Goal: Navigation & Orientation: Understand site structure

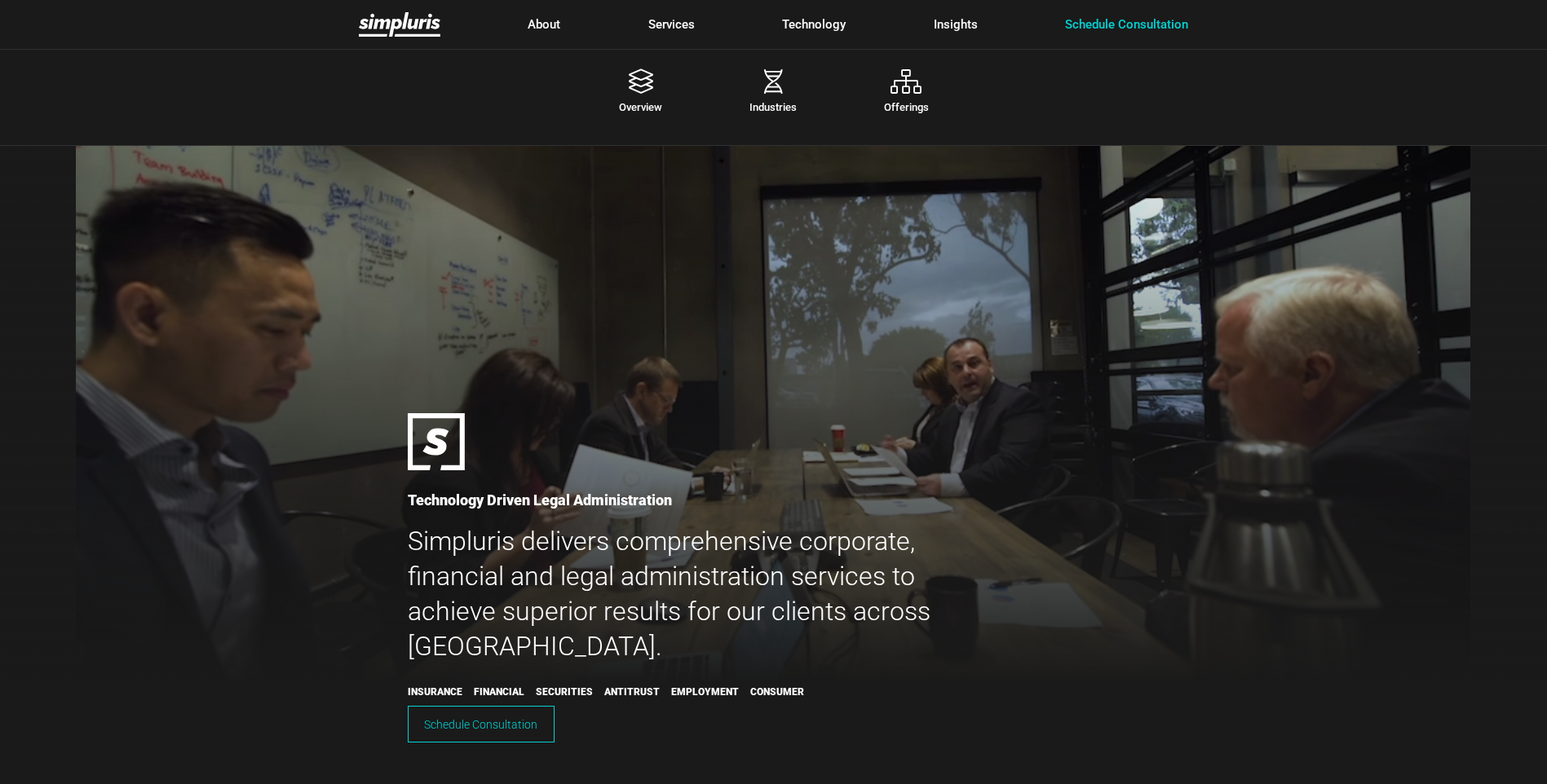
click at [681, 22] on link "Services" at bounding box center [671, 25] width 46 height 19
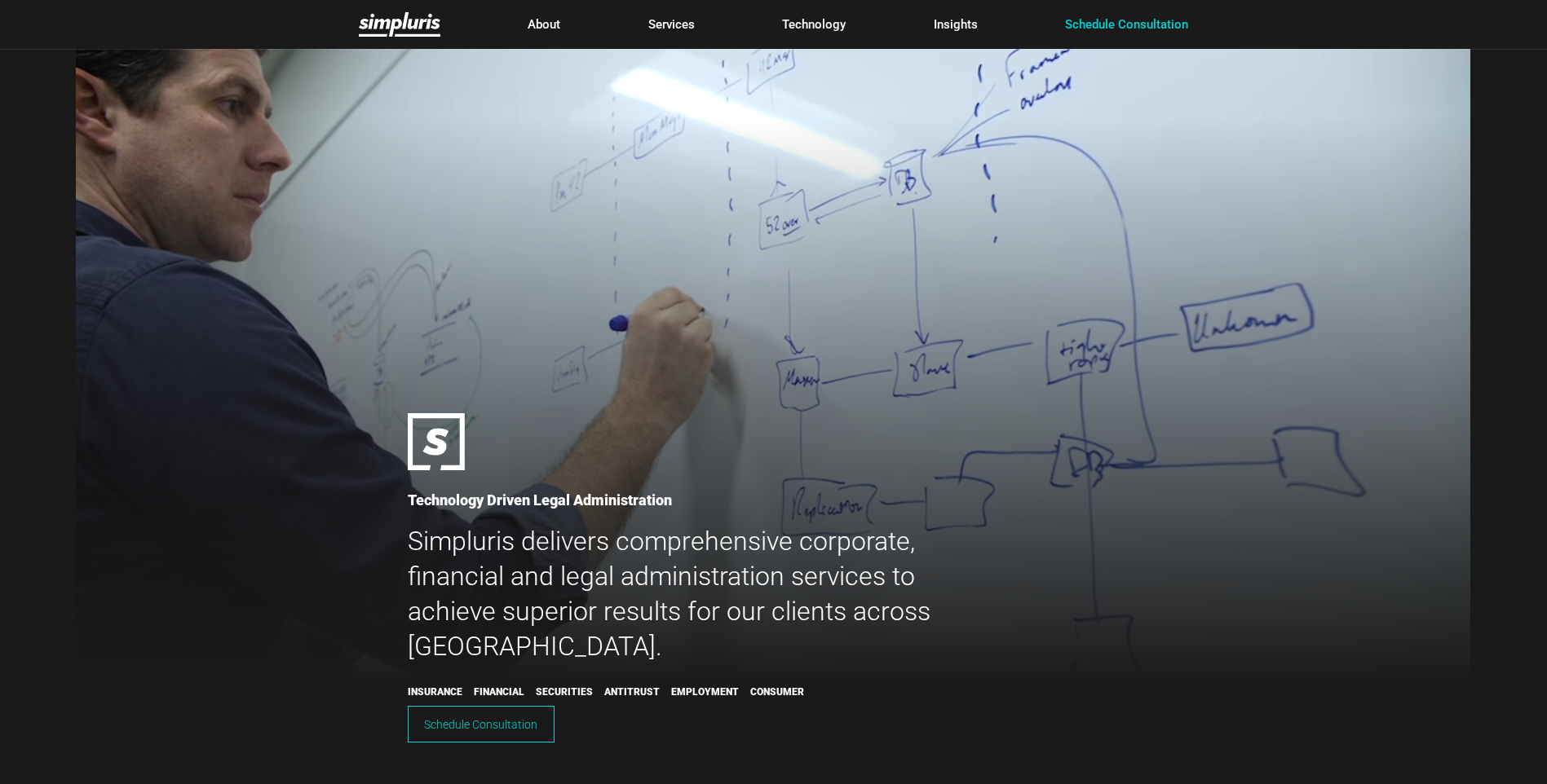
click at [652, 88] on div at bounding box center [774, 392] width 1547 height 784
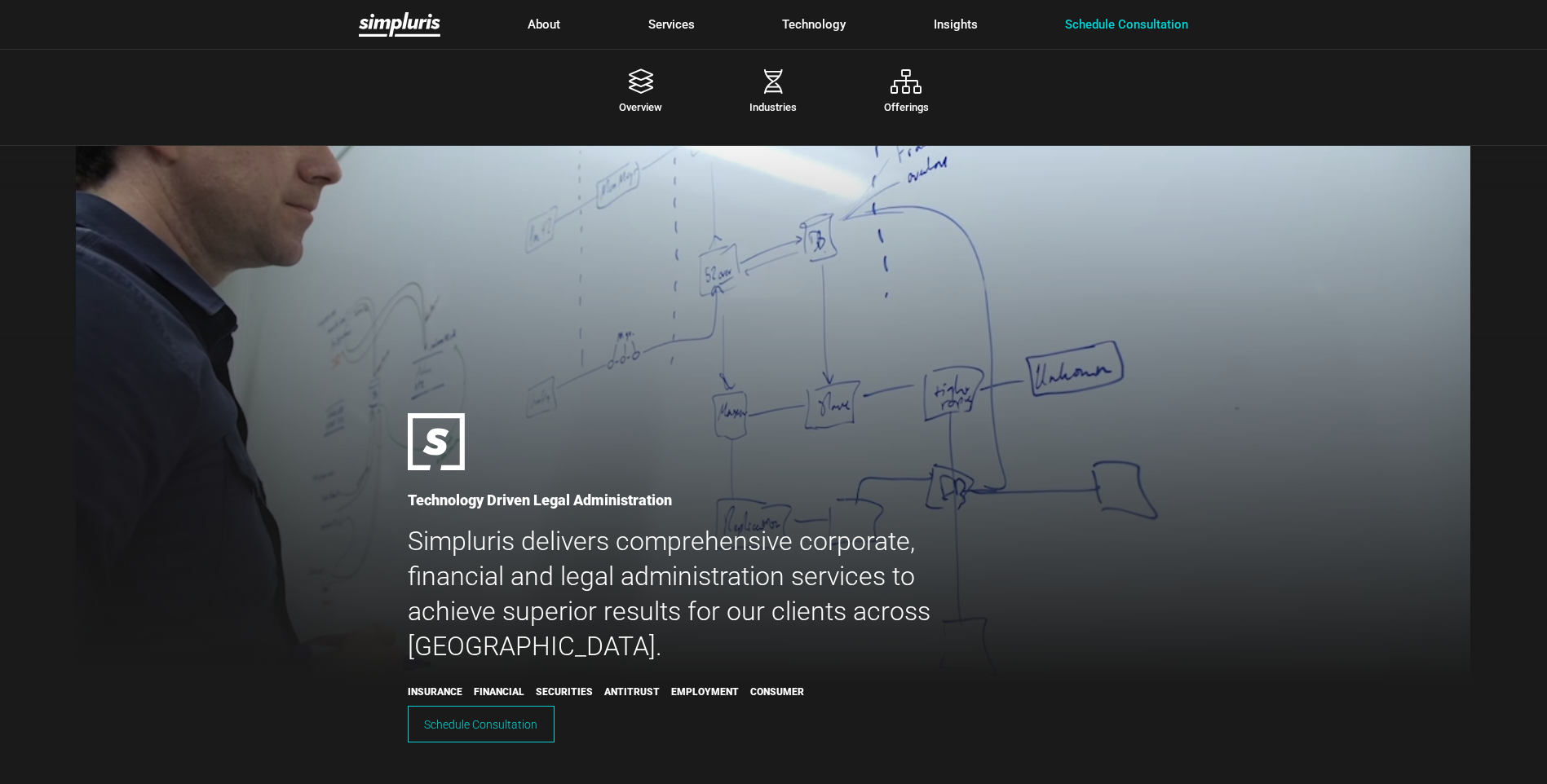
click at [662, 26] on link "Services" at bounding box center [671, 25] width 46 height 19
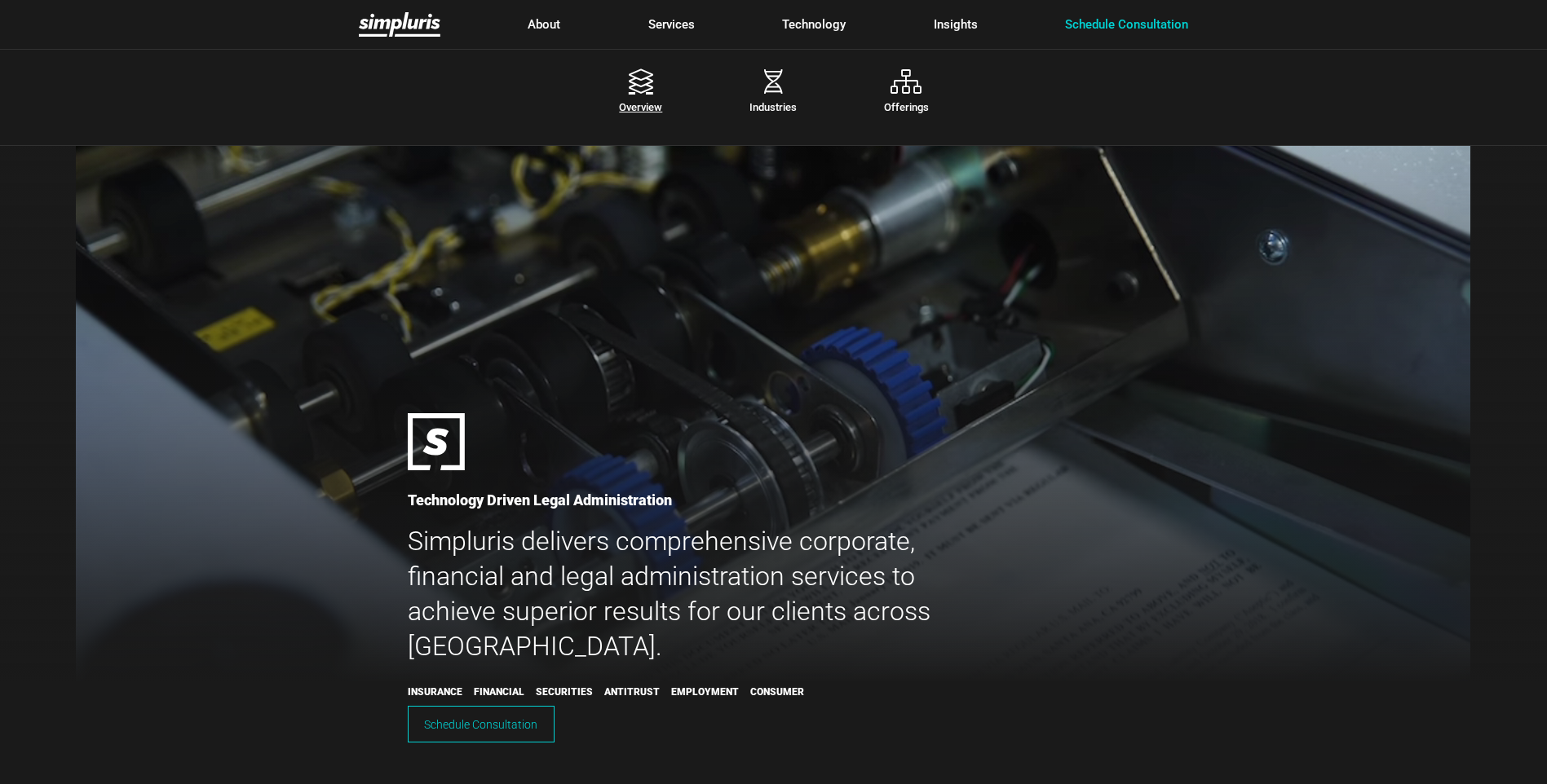
click at [623, 96] on icon at bounding box center [640, 85] width 133 height 33
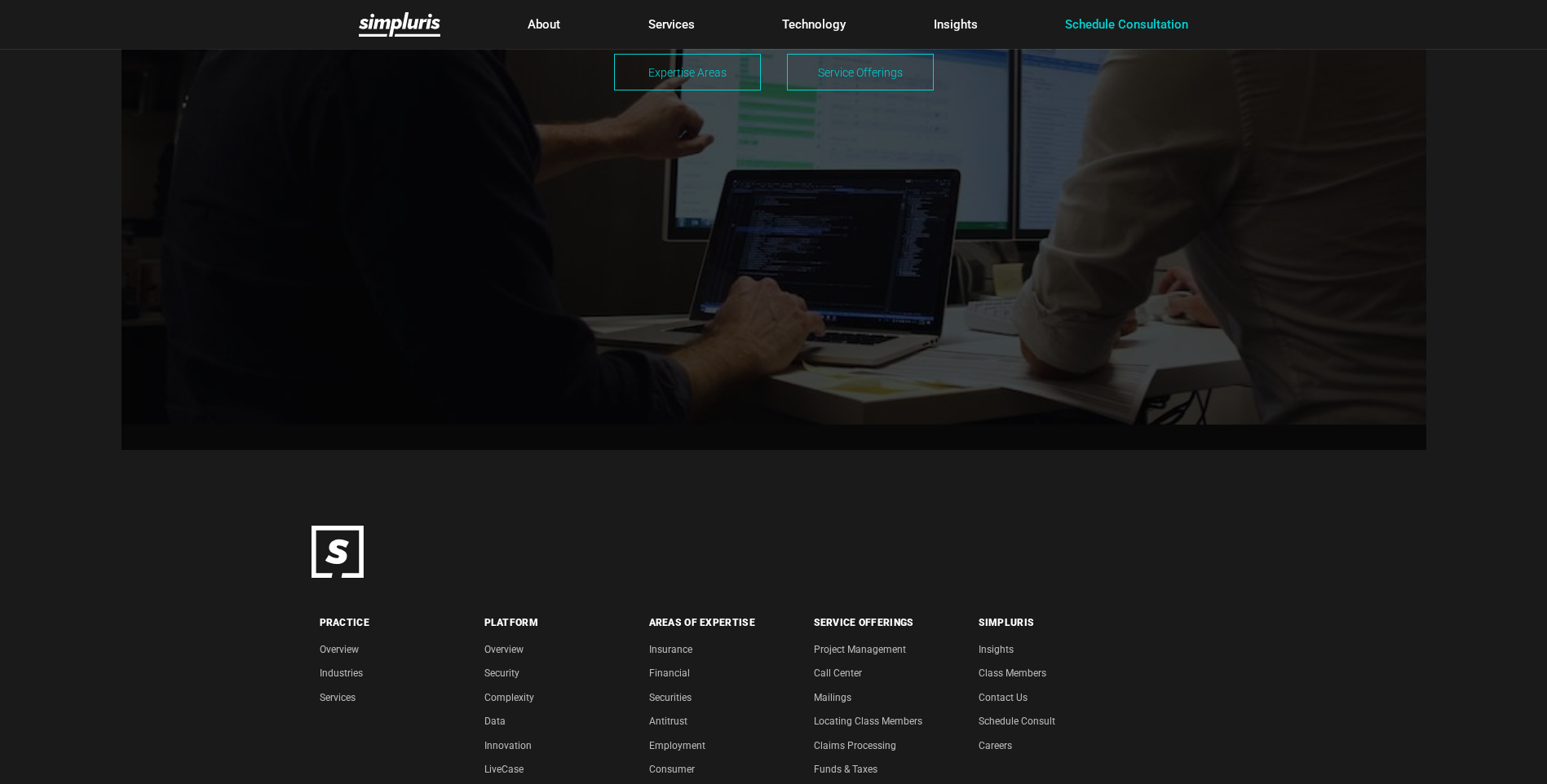
scroll to position [1486, 0]
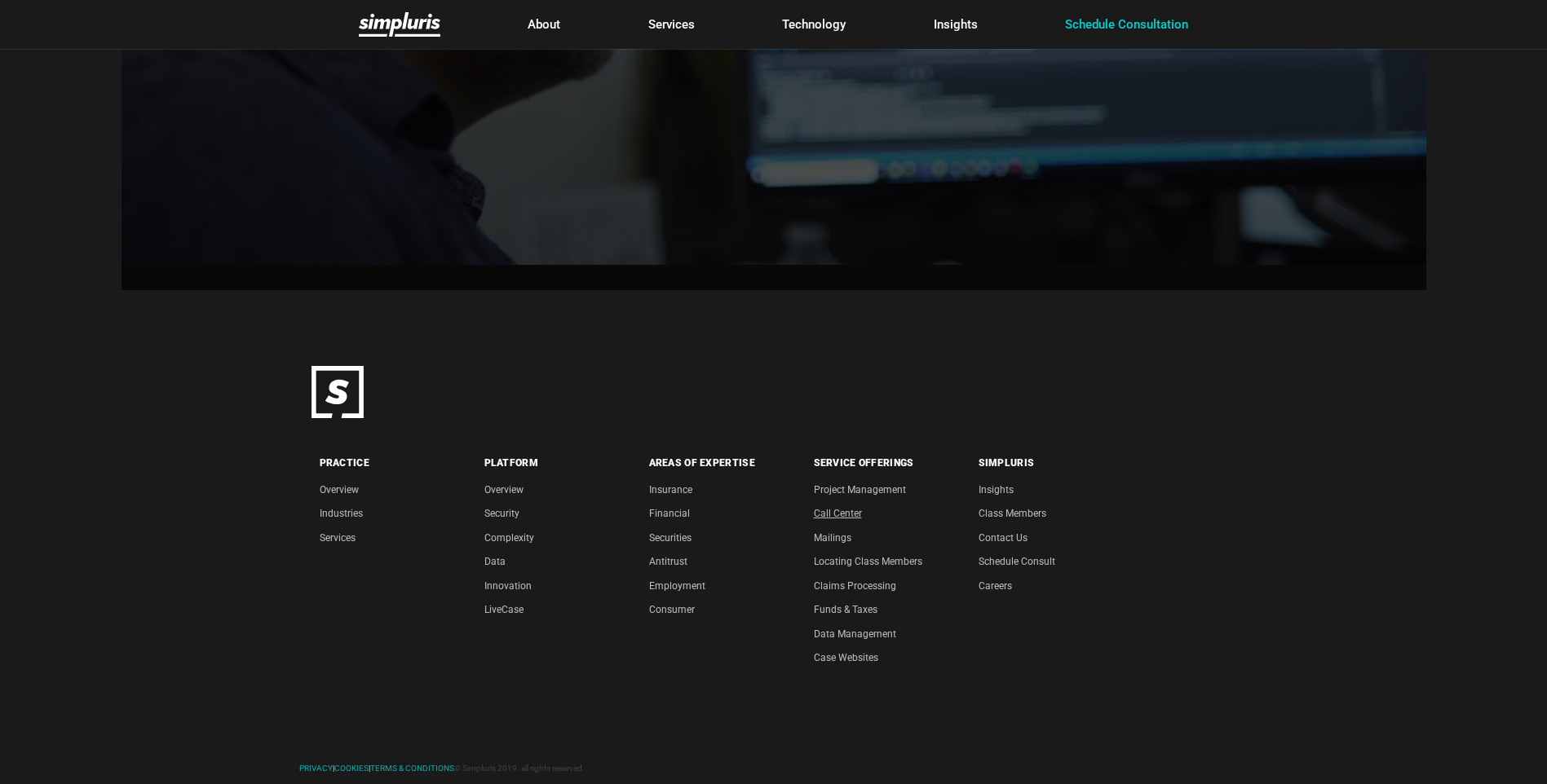
click at [843, 511] on link "Call Center" at bounding box center [838, 514] width 48 height 12
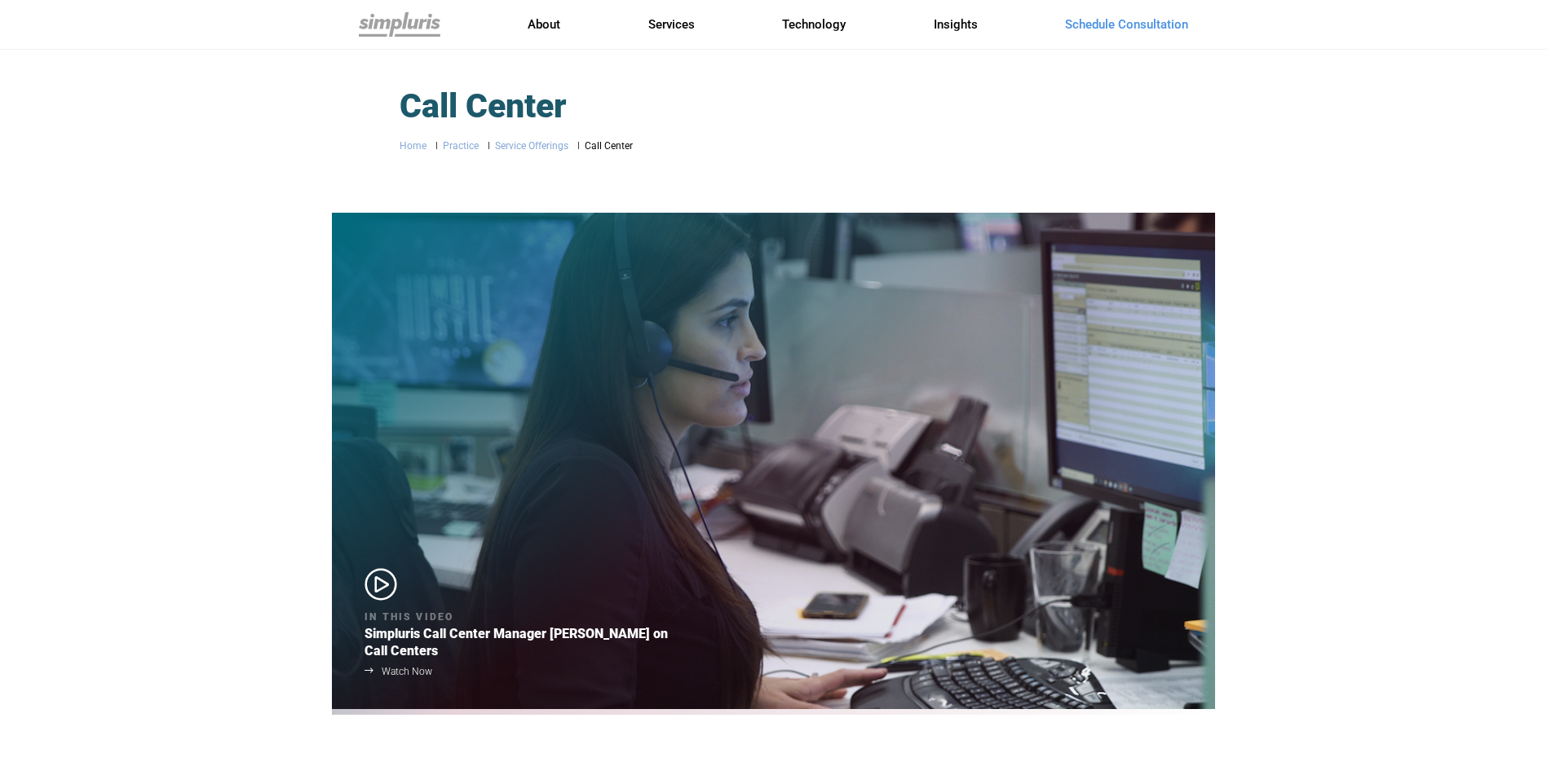
click at [372, 583] on icon at bounding box center [527, 575] width 326 height 15
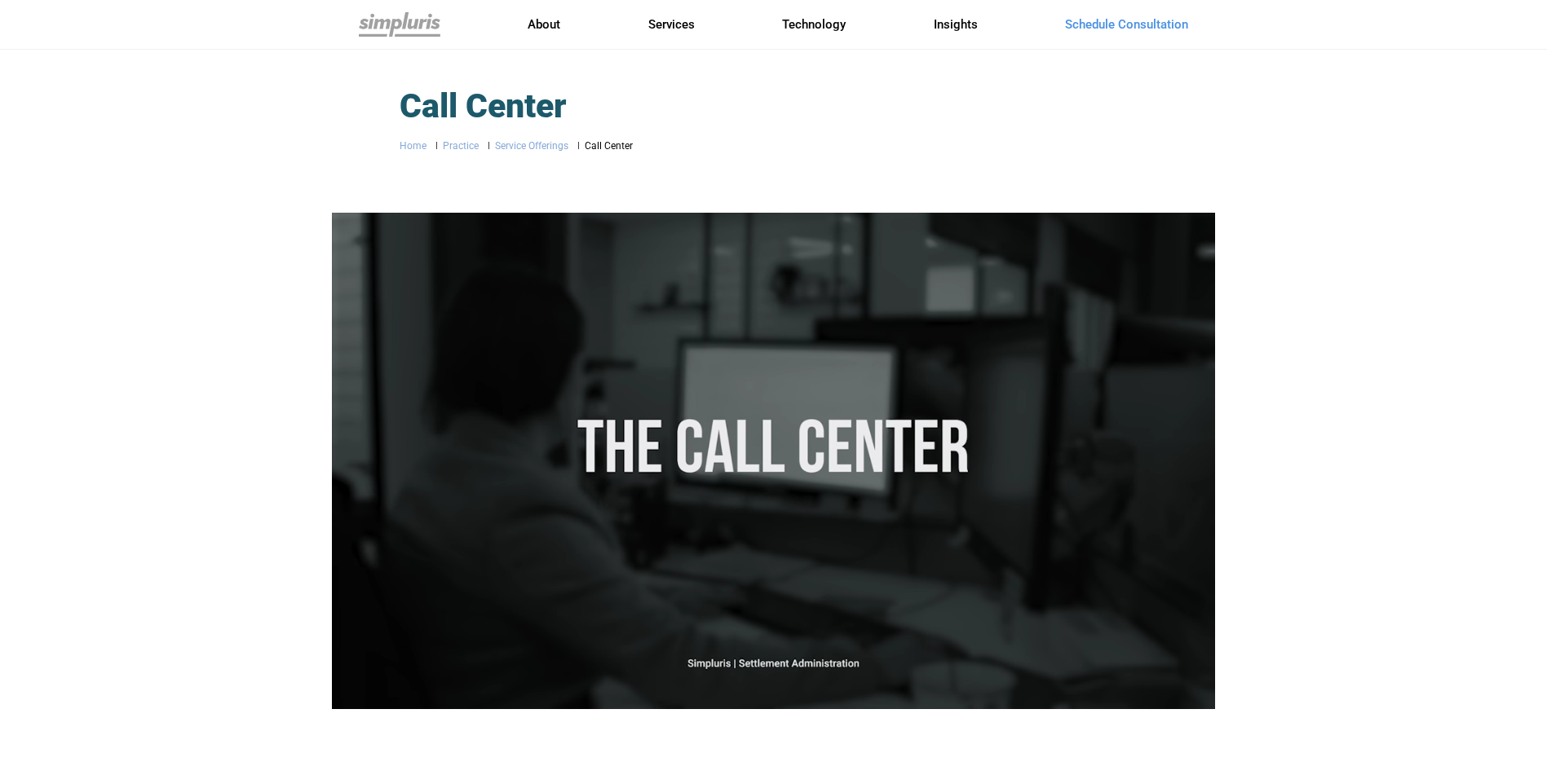
click at [380, 24] on img at bounding box center [399, 24] width 82 height 25
